Goal: Task Accomplishment & Management: Manage account settings

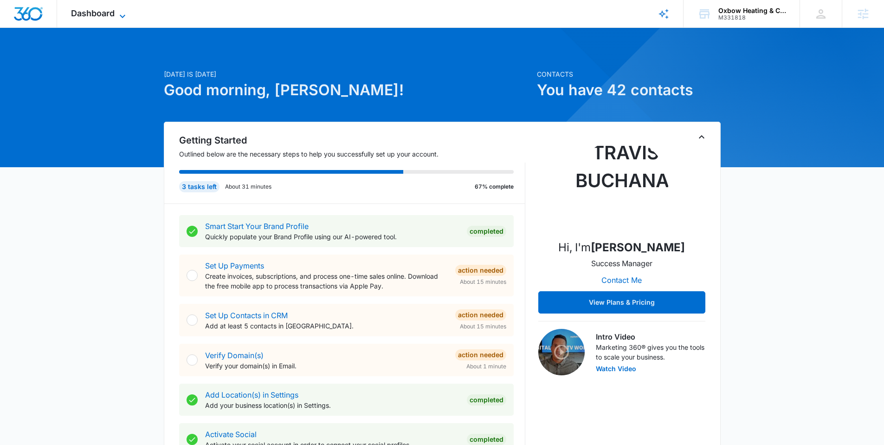
click at [126, 16] on icon at bounding box center [122, 16] width 11 height 11
click at [127, 16] on icon at bounding box center [122, 16] width 11 height 11
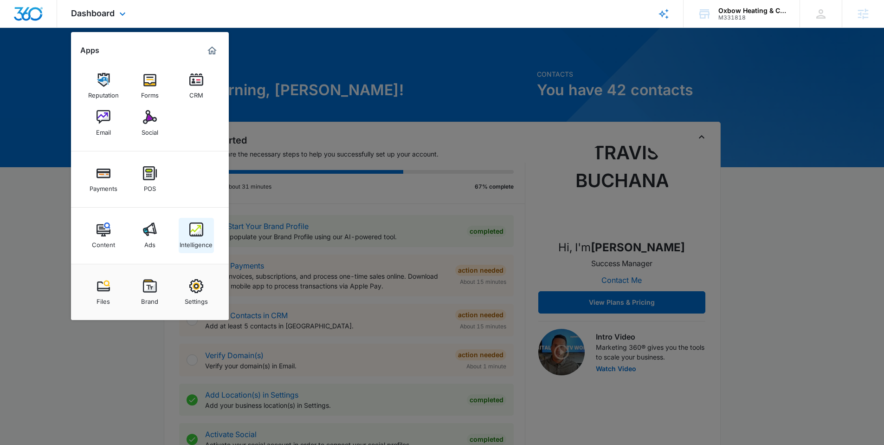
click at [200, 245] on div "Intelligence" at bounding box center [196, 242] width 33 height 12
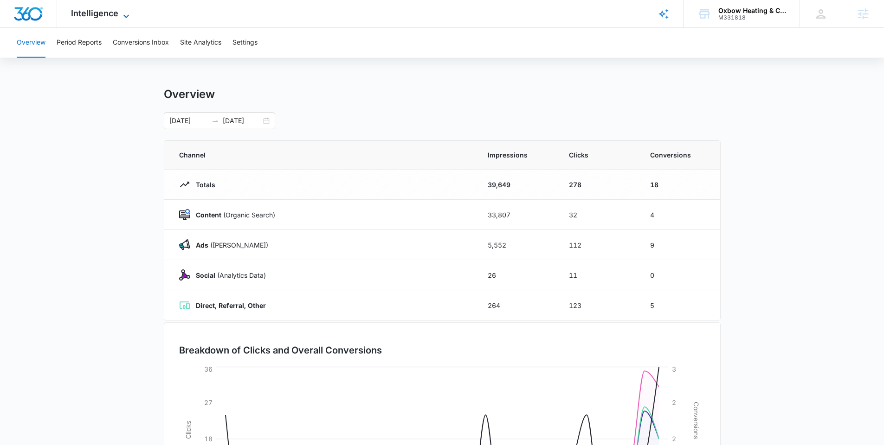
click at [124, 18] on icon at bounding box center [126, 16] width 11 height 11
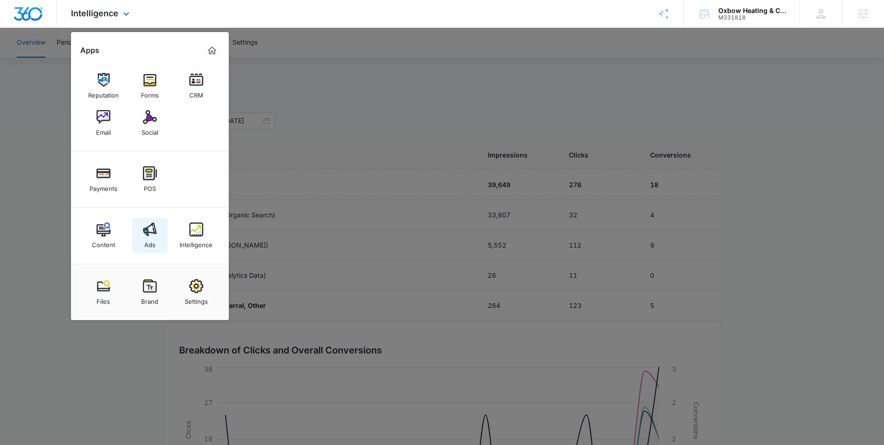
click at [155, 242] on link "Ads" at bounding box center [149, 235] width 35 height 35
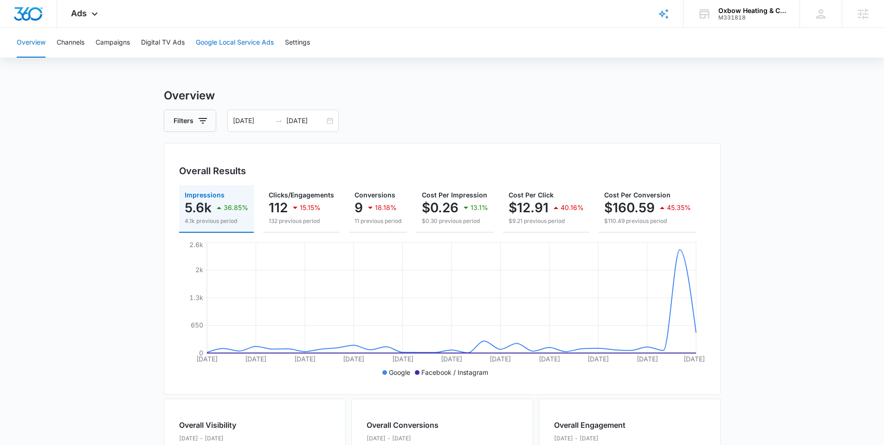
click at [226, 41] on button "Google Local Service Ads" at bounding box center [235, 43] width 78 height 30
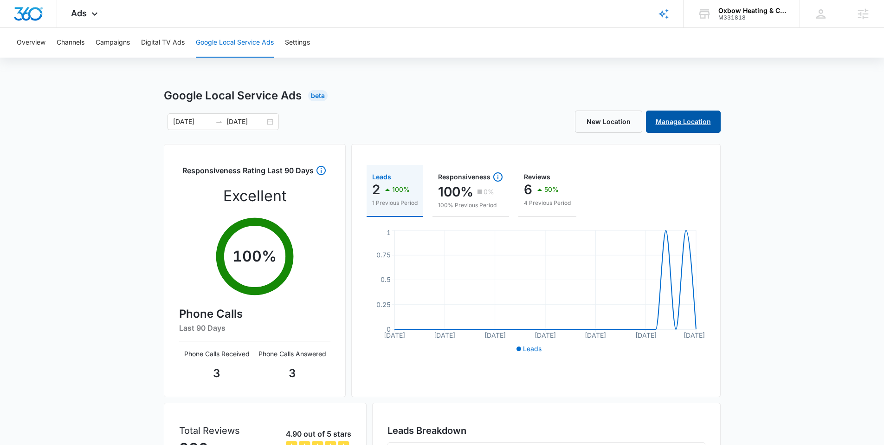
click at [687, 122] on link "Manage Location" at bounding box center [683, 121] width 75 height 22
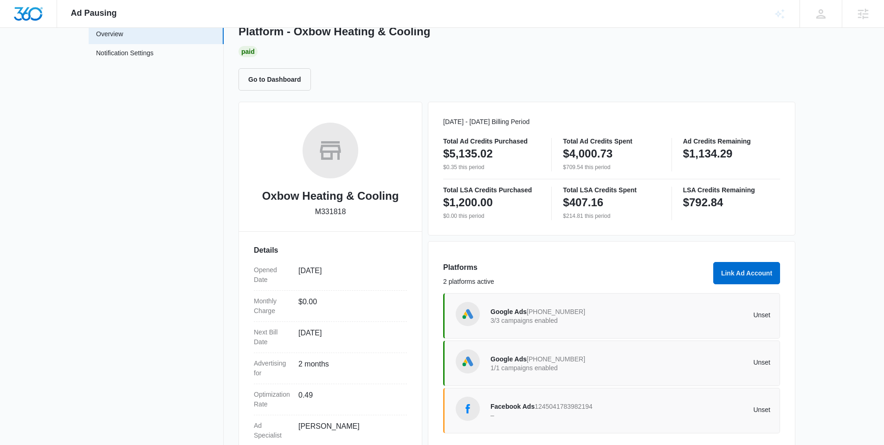
scroll to position [25, 0]
